Goal: Task Accomplishment & Management: Use online tool/utility

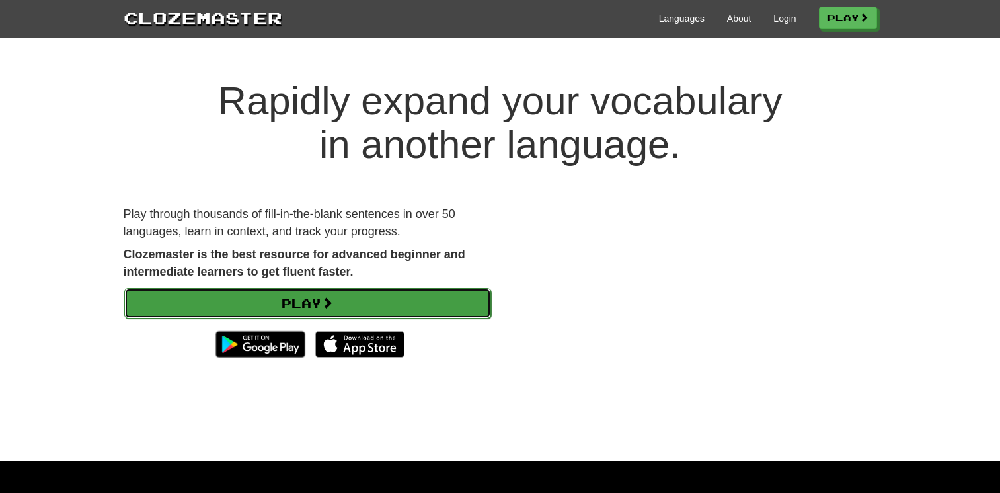
drag, startPoint x: 0, startPoint y: 0, endPoint x: 290, endPoint y: 296, distance: 414.6
click at [291, 296] on link "Play" at bounding box center [307, 303] width 367 height 30
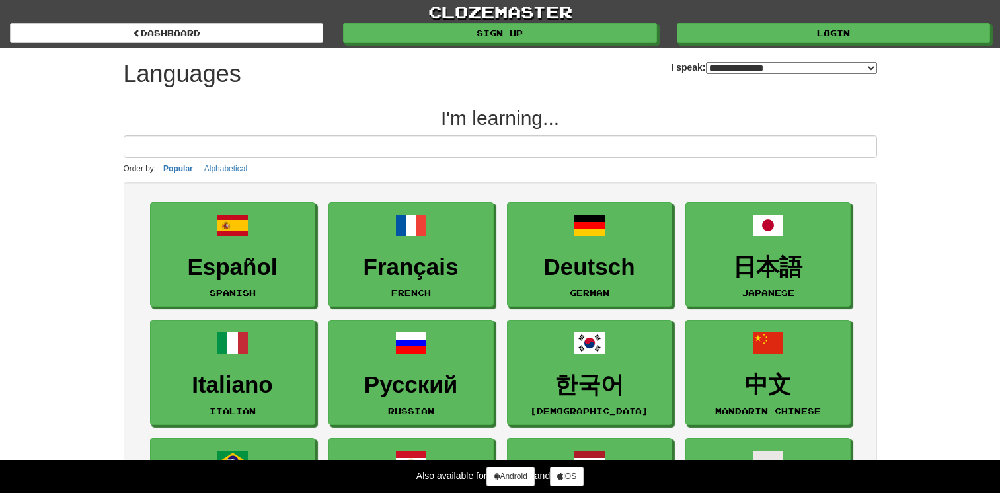
select select "*******"
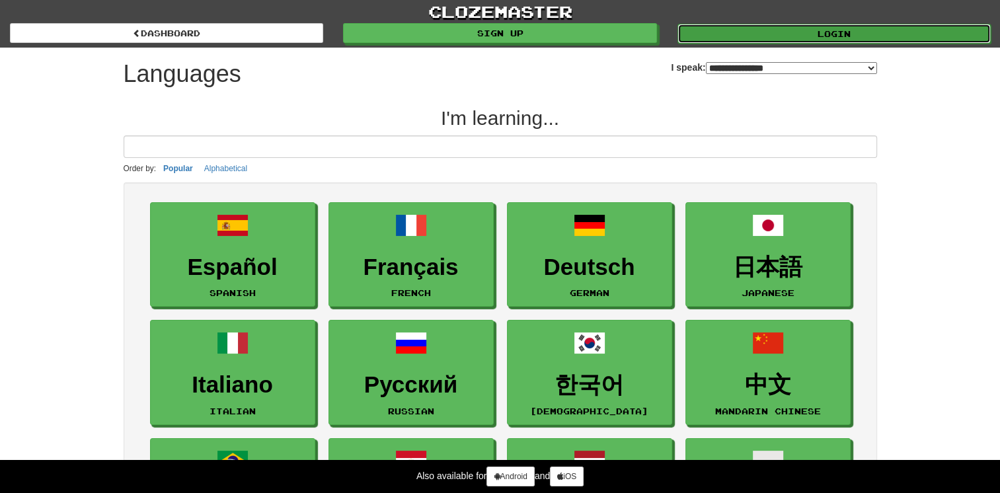
click at [751, 30] on link "Login" at bounding box center [833, 34] width 313 height 20
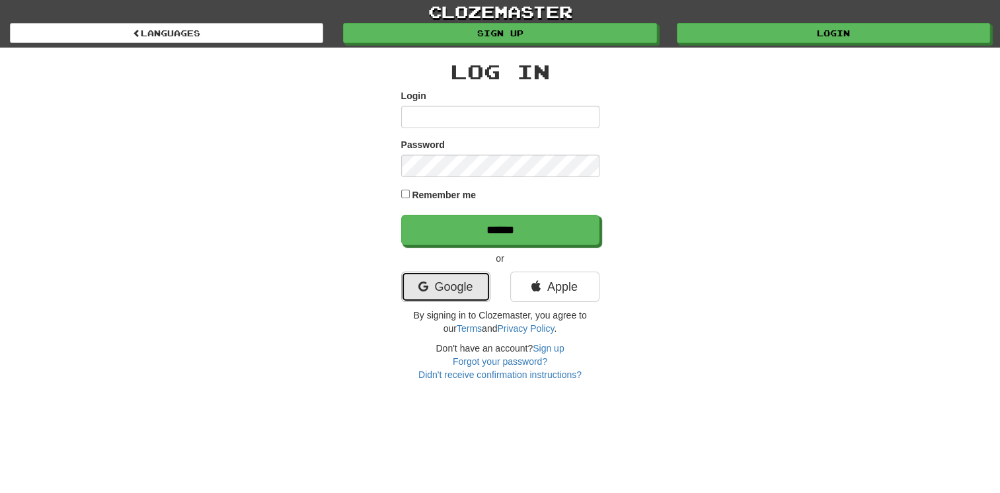
click at [447, 287] on link "Google" at bounding box center [445, 287] width 89 height 30
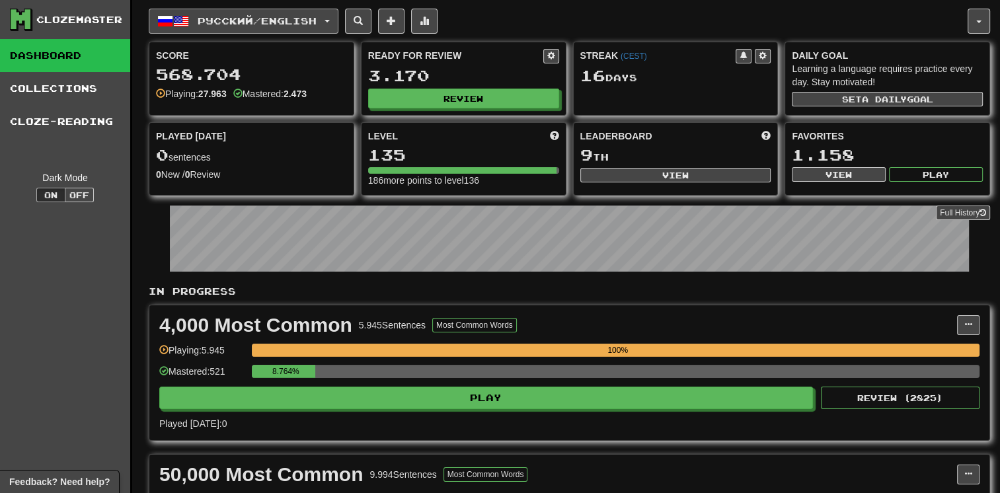
click at [253, 22] on span "Русский / English" at bounding box center [257, 20] width 119 height 11
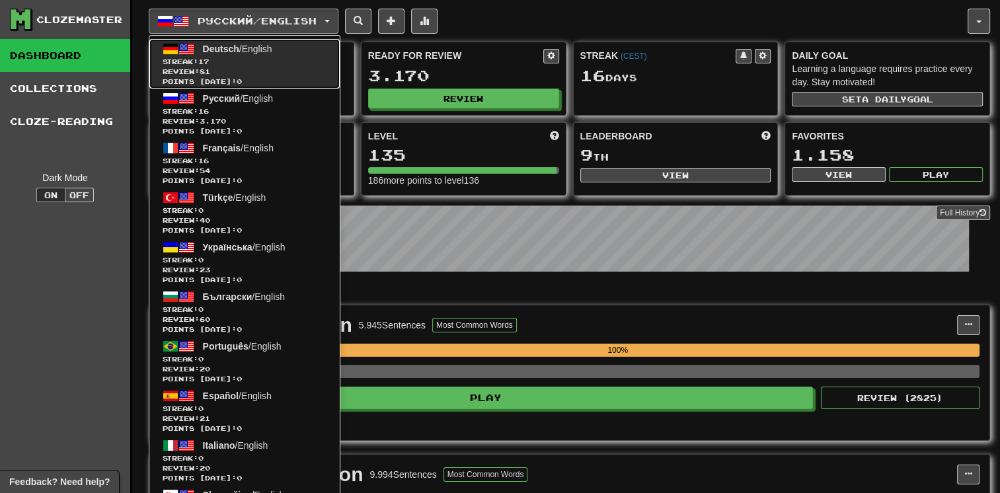
click at [245, 67] on span "Review: 81" at bounding box center [245, 72] width 164 height 10
